Goal: Task Accomplishment & Management: Complete application form

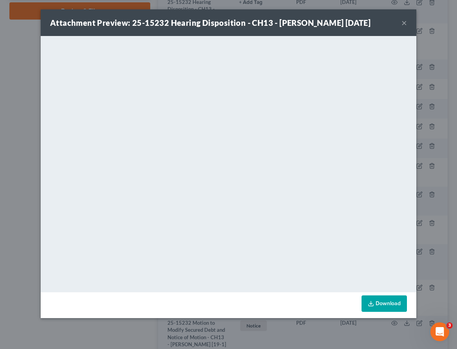
click at [403, 27] on button "×" at bounding box center [403, 22] width 5 height 9
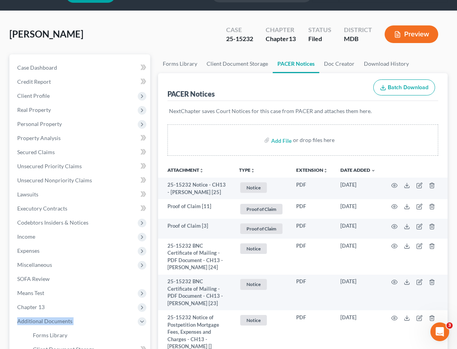
scroll to position [22, 0]
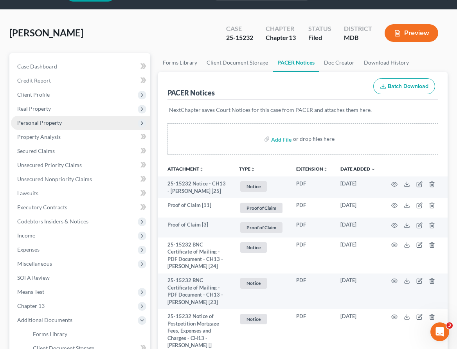
click at [24, 124] on span "Personal Property" at bounding box center [39, 122] width 45 height 7
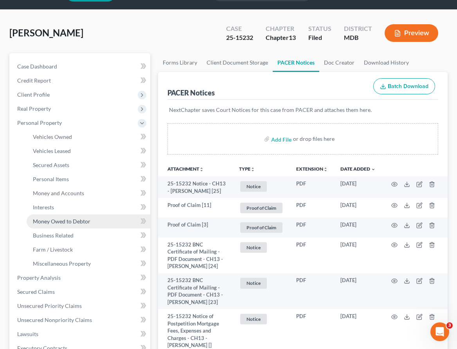
click at [44, 219] on span "Money Owed to Debtor" at bounding box center [61, 221] width 57 height 7
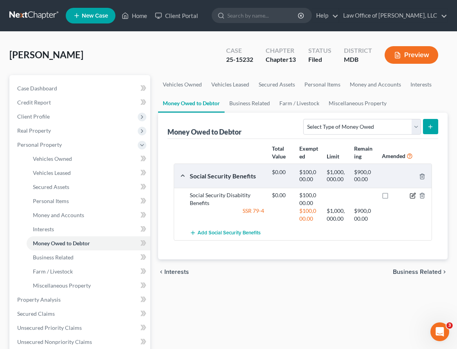
click at [414, 195] on icon "button" at bounding box center [412, 195] width 6 height 6
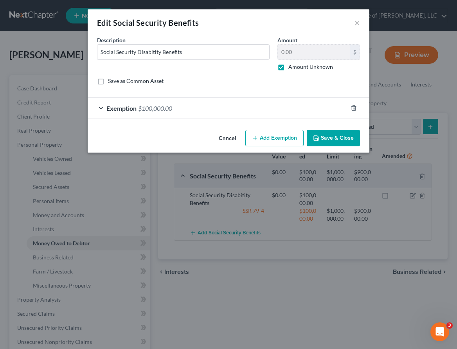
click at [288, 68] on label "Amount Unknown" at bounding box center [310, 67] width 45 height 8
click at [291, 68] on input "Amount Unknown" at bounding box center [293, 65] width 5 height 5
checkbox input "false"
click at [301, 51] on input "0.00" at bounding box center [313, 52] width 72 height 15
type input "6"
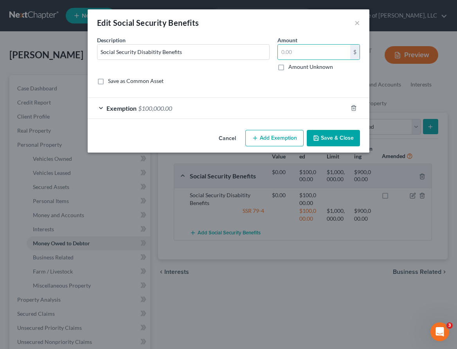
click at [32, 74] on div "Edit Social Security Benefits × An exemption set must first be selected from th…" at bounding box center [228, 174] width 457 height 349
click at [222, 138] on button "Cancel" at bounding box center [227, 139] width 30 height 16
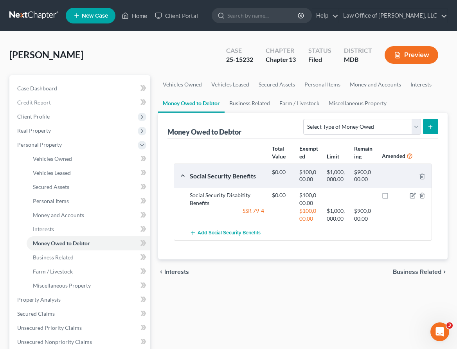
scroll to position [221, 0]
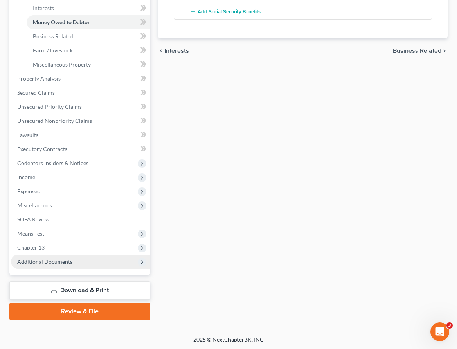
click at [57, 264] on span "Additional Documents" at bounding box center [44, 261] width 55 height 7
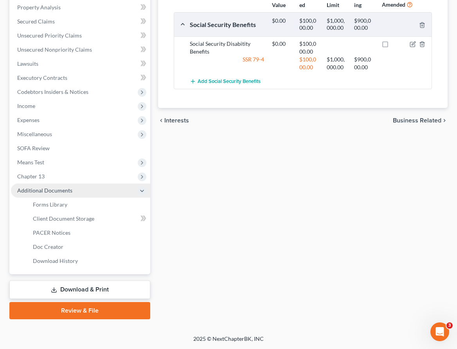
scroll to position [150, 0]
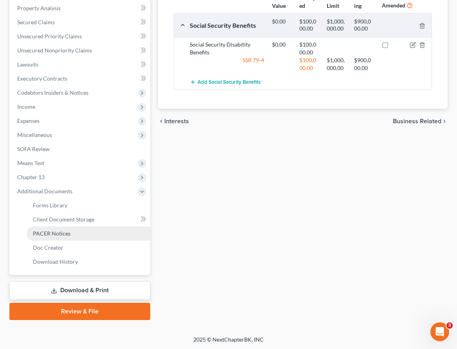
click at [50, 233] on span "PACER Notices" at bounding box center [52, 233] width 38 height 7
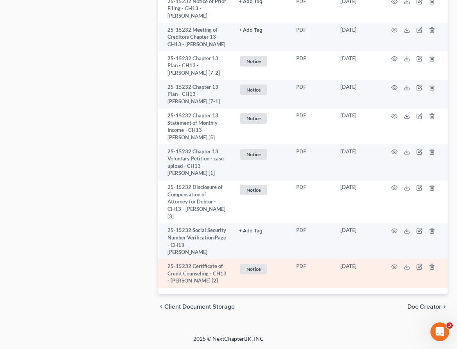
scroll to position [1489, 0]
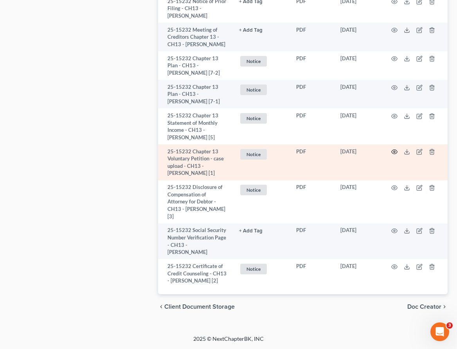
click at [392, 152] on icon "button" at bounding box center [394, 152] width 6 height 6
